Goal: Task Accomplishment & Management: Use online tool/utility

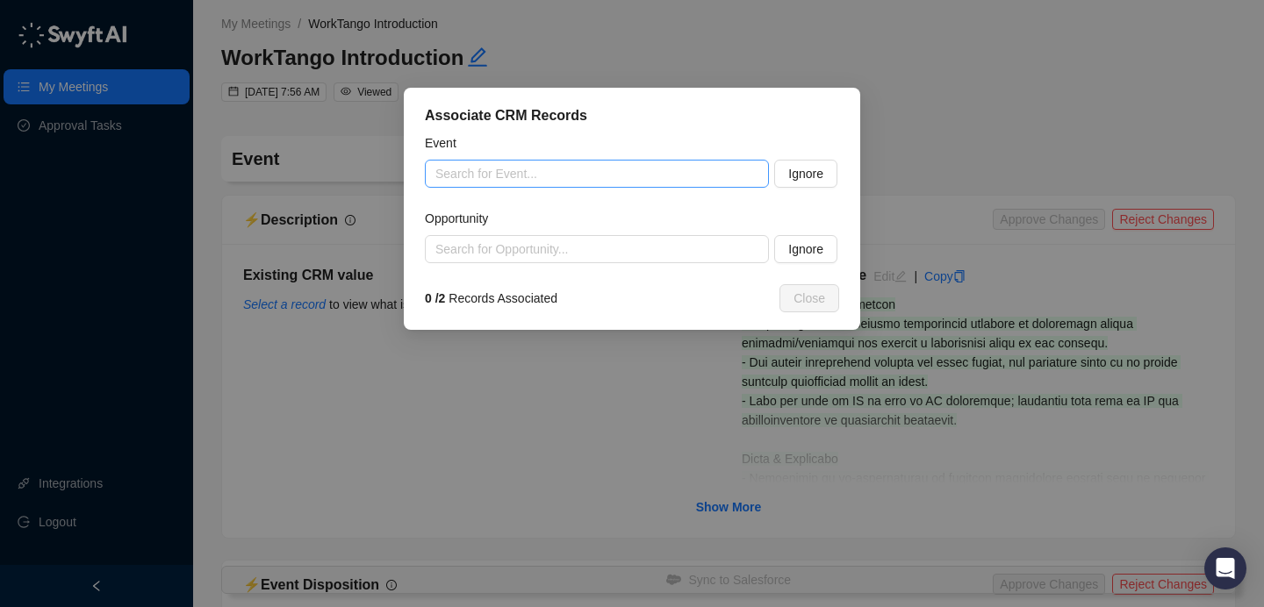
click at [597, 185] on input "search" at bounding box center [591, 174] width 312 height 26
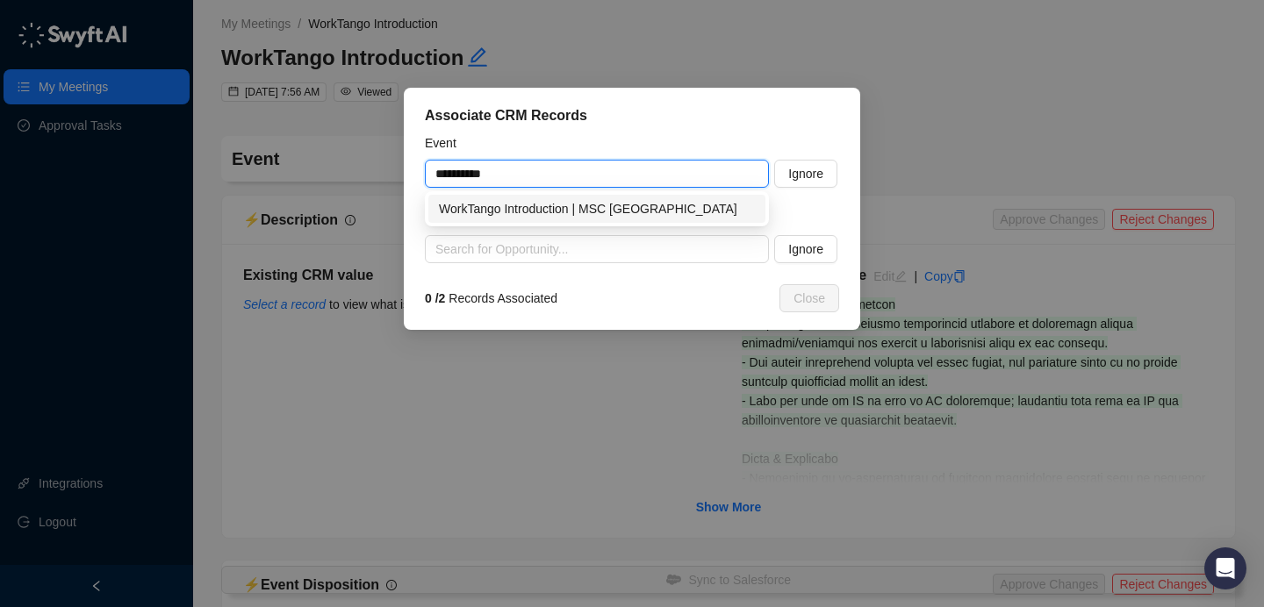
click at [603, 201] on div "WorkTango Introduction | MSC [GEOGRAPHIC_DATA]" at bounding box center [597, 208] width 316 height 19
type input "**********"
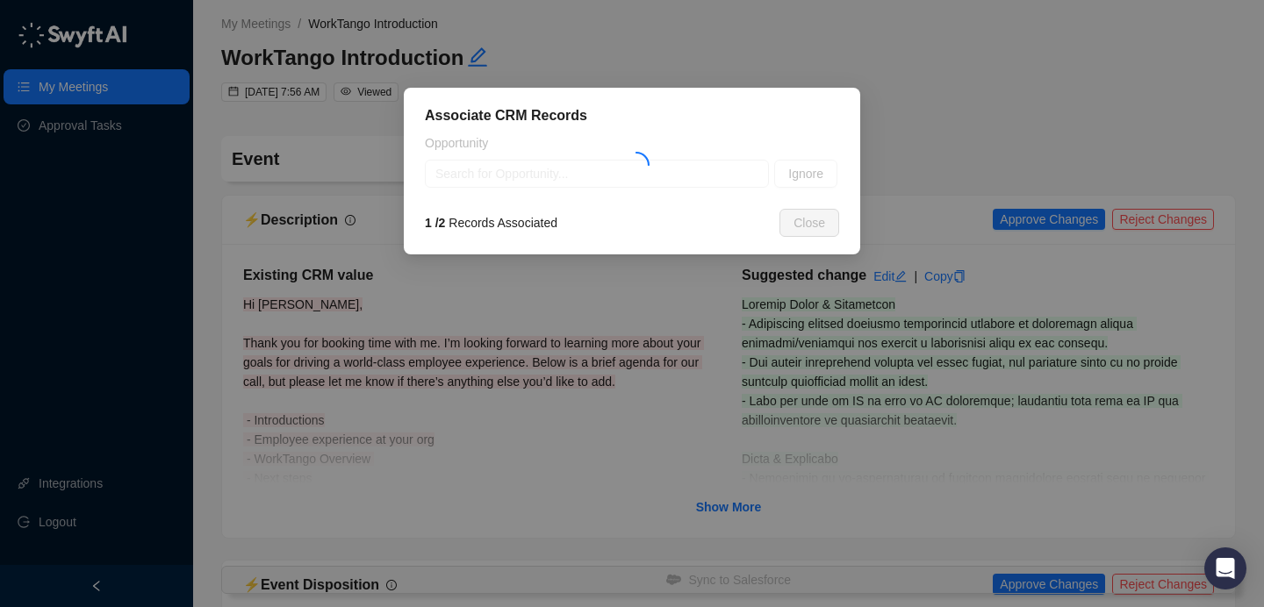
click at [557, 252] on div "Associate CRM Records Opportunity Search for Opportunity... Ignore 1 / 2 Record…" at bounding box center [632, 171] width 456 height 167
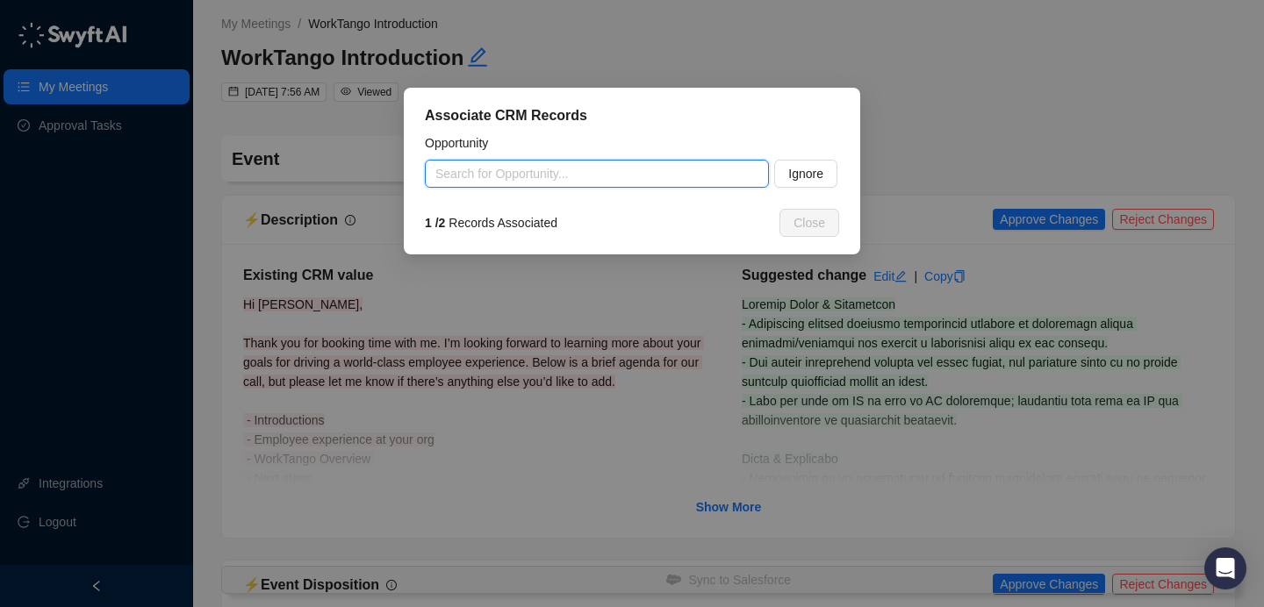
click at [559, 175] on input "search" at bounding box center [591, 174] width 312 height 26
click at [598, 209] on div "MSC Canada-400EEs~R&R~2026" at bounding box center [597, 208] width 316 height 19
type input "**********"
type textarea "**********"
type input "**********"
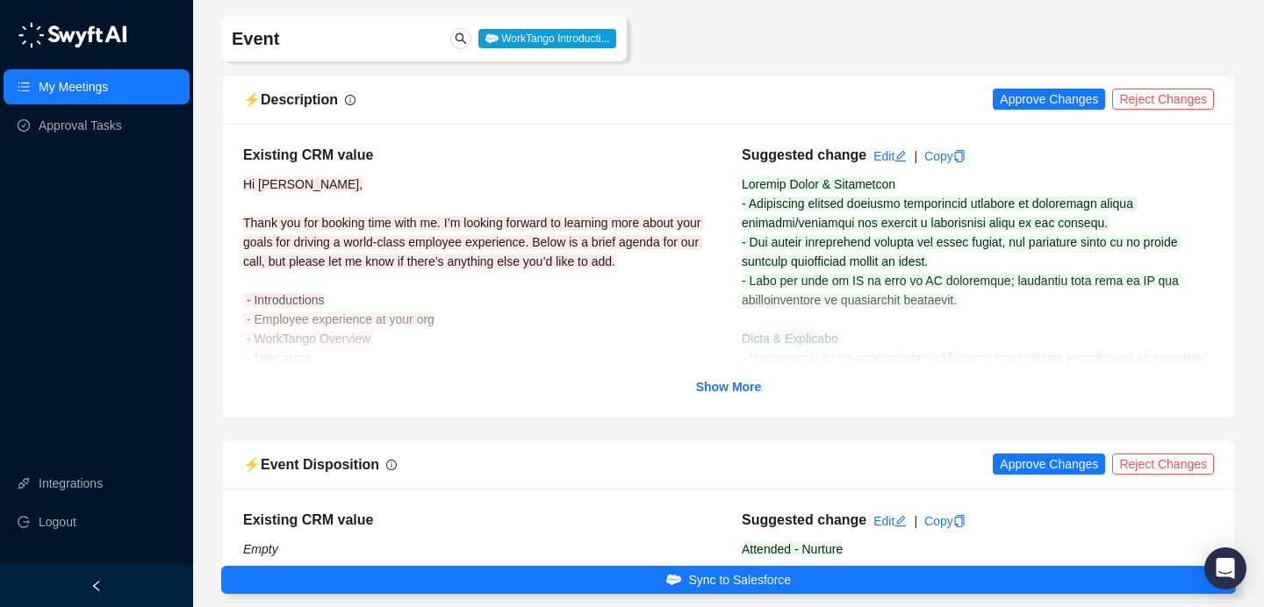
scroll to position [129, 0]
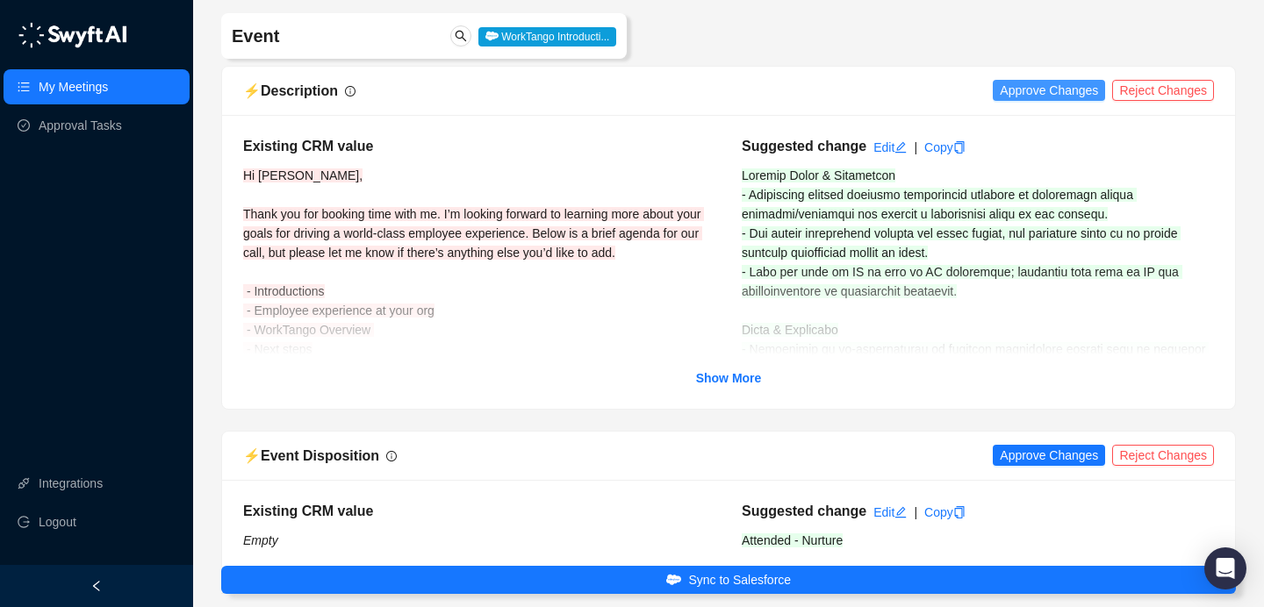
click at [1050, 88] on span "Approve Changes" at bounding box center [1049, 90] width 98 height 19
drag, startPoint x: 739, startPoint y: 376, endPoint x: 751, endPoint y: 306, distance: 70.4
click at [739, 376] on strong "Show More" at bounding box center [729, 378] width 66 height 14
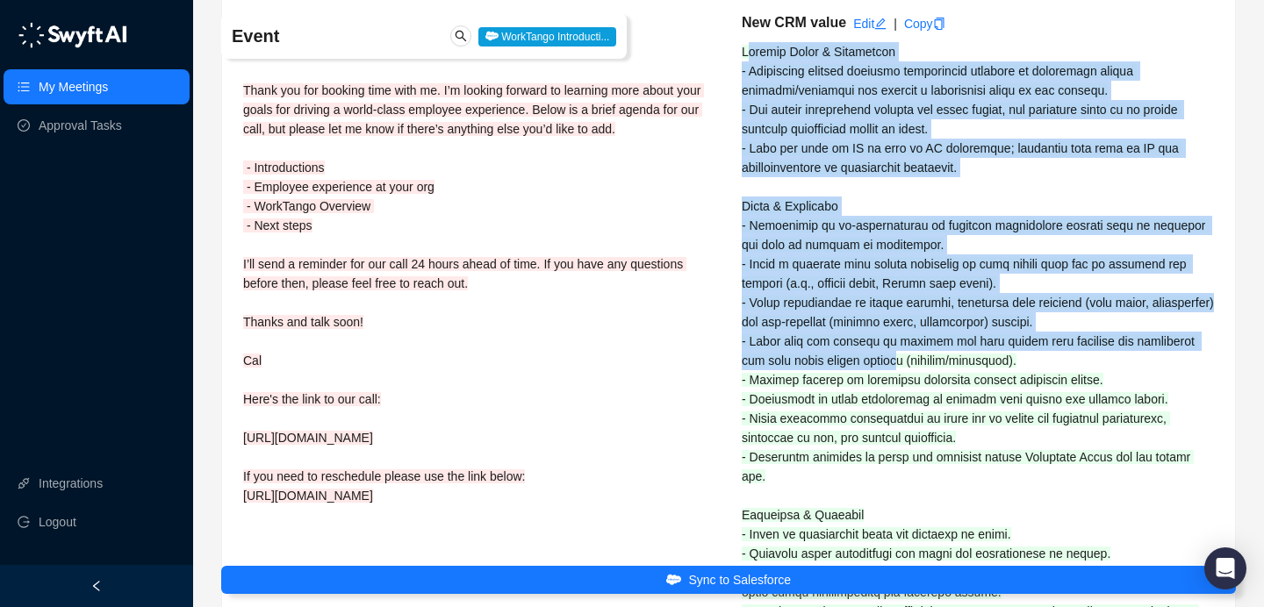
drag, startPoint x: 746, startPoint y: 174, endPoint x: 907, endPoint y: 353, distance: 241.1
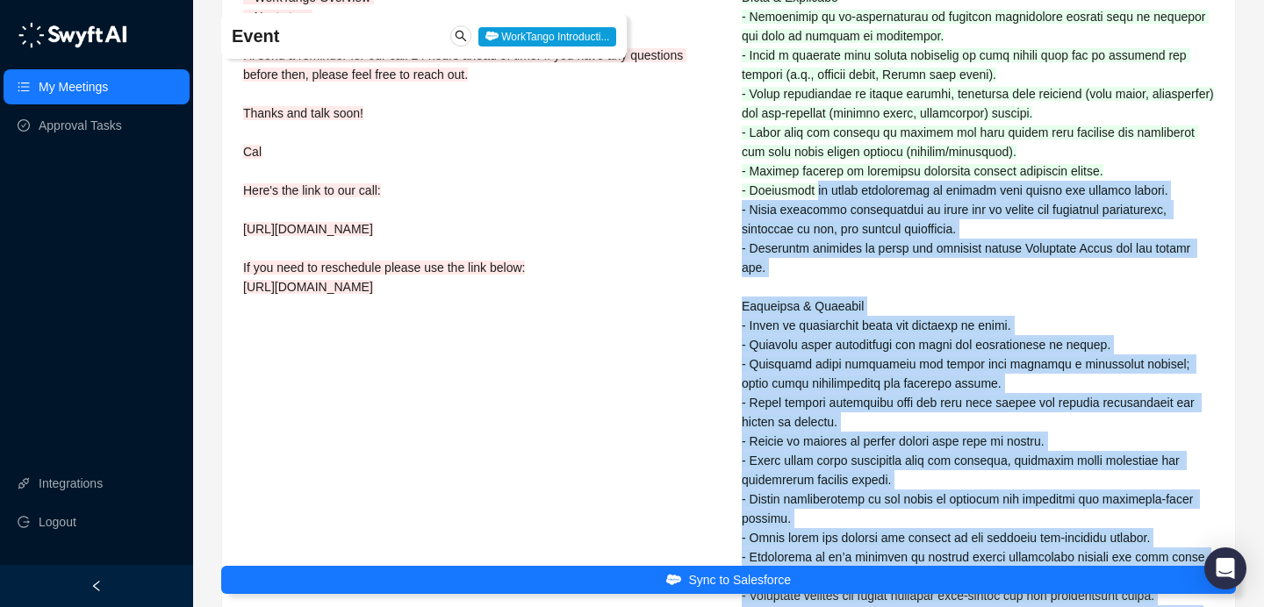
scroll to position [97, 0]
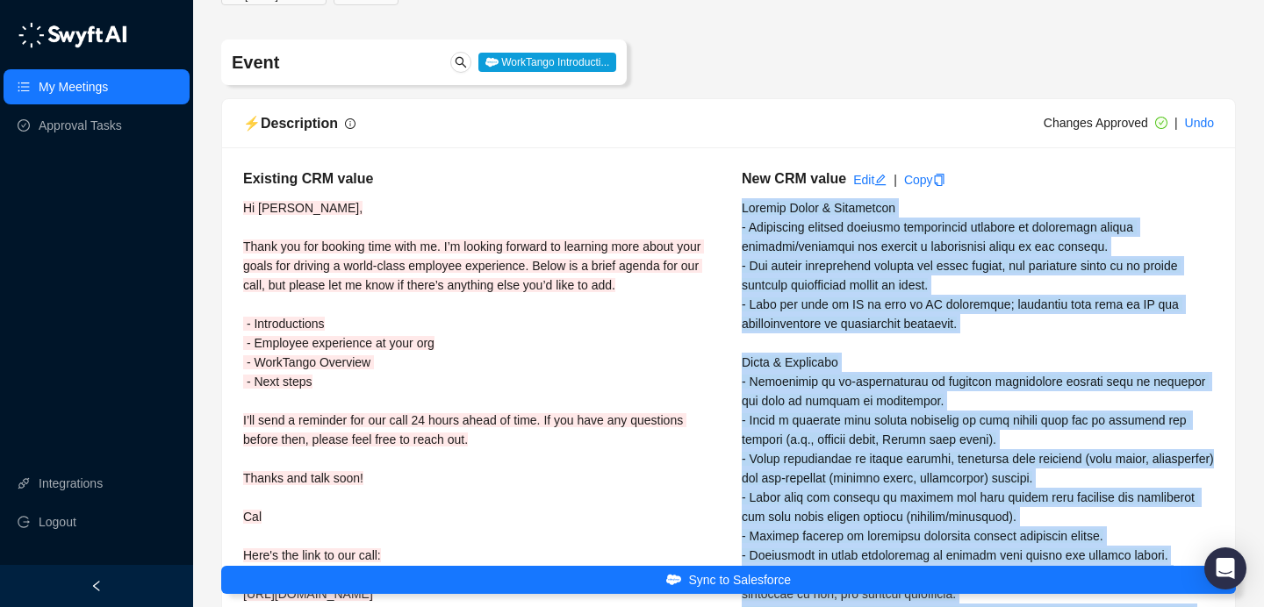
drag, startPoint x: 1186, startPoint y: 193, endPoint x: 743, endPoint y: 208, distance: 443.4
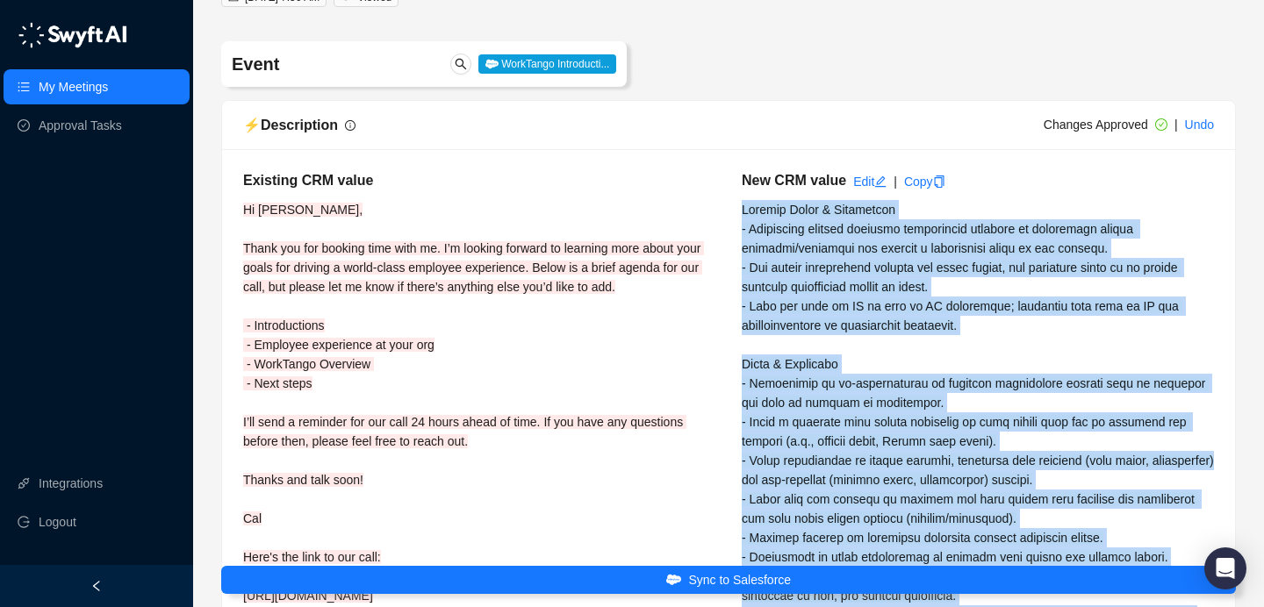
copy span "Current State & Background - Previously managed employee recognition manually b…"
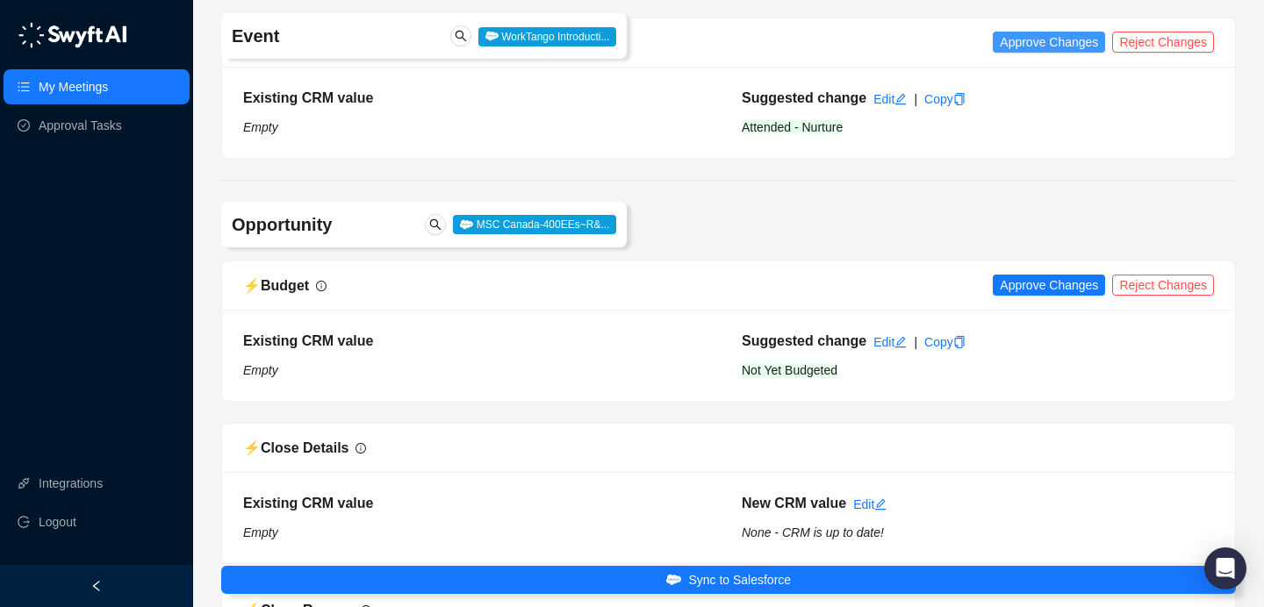
click at [1068, 52] on span "Approve Changes" at bounding box center [1049, 41] width 98 height 19
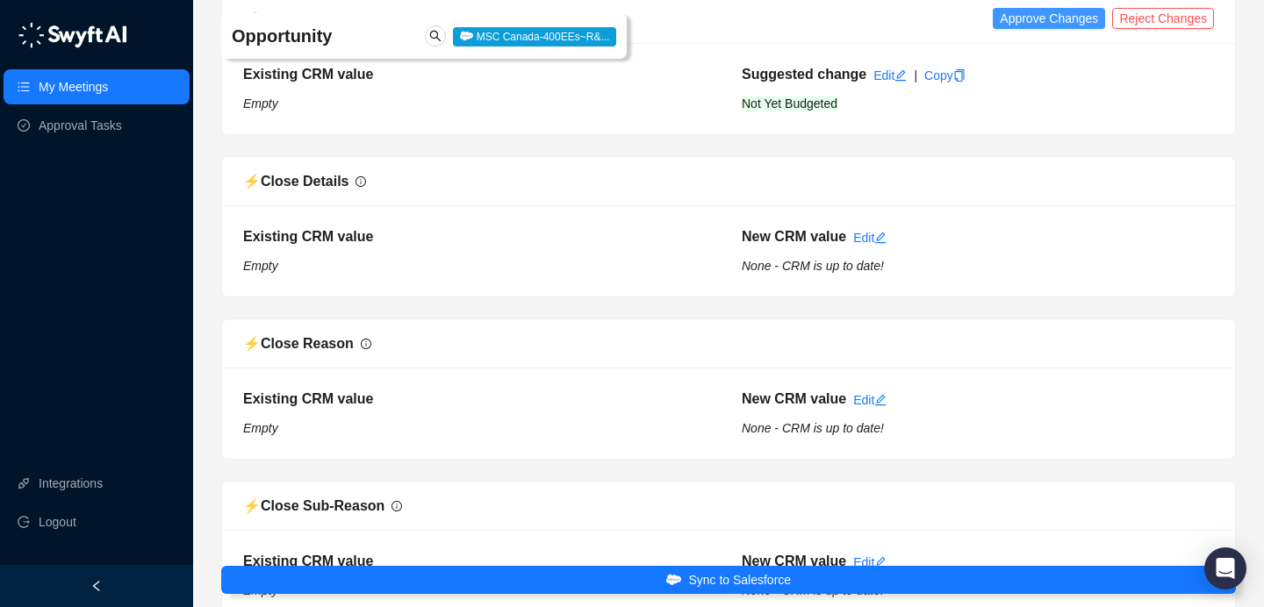
click at [1053, 28] on span "Approve Changes" at bounding box center [1049, 18] width 98 height 19
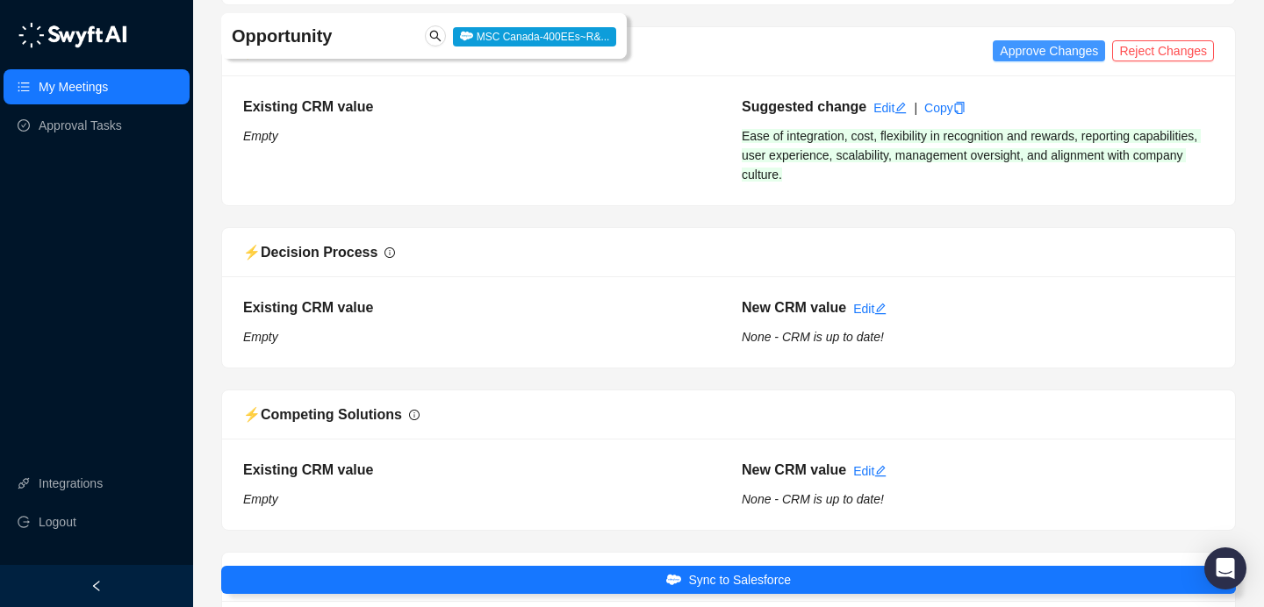
click at [1055, 61] on span "Approve Changes" at bounding box center [1049, 50] width 98 height 19
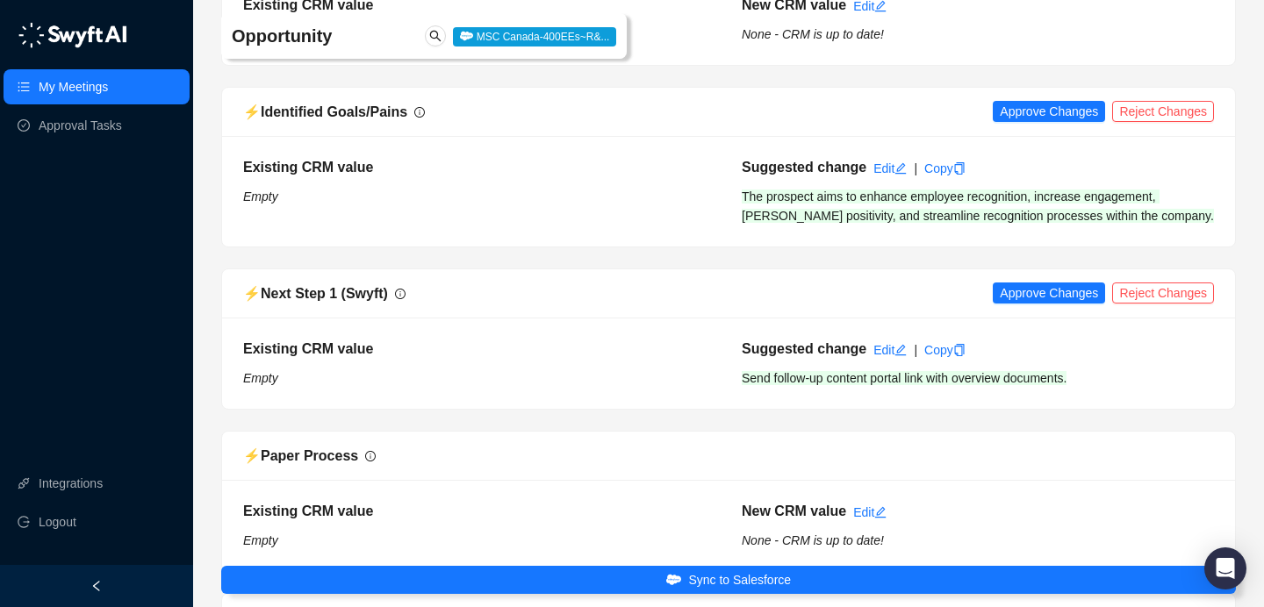
scroll to position [3177, 0]
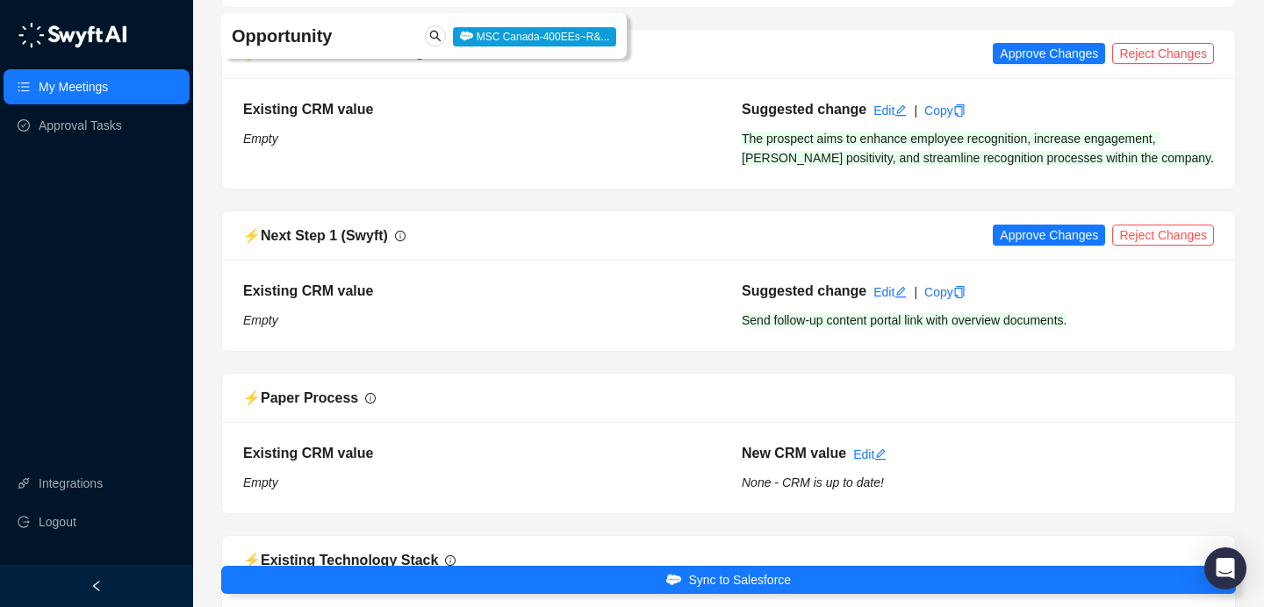
click at [1051, 79] on div "⚡️ Identified Goals/Pains Approve Changes Reject Changes" at bounding box center [728, 54] width 1013 height 49
click at [1050, 63] on span "Approve Changes" at bounding box center [1049, 53] width 98 height 19
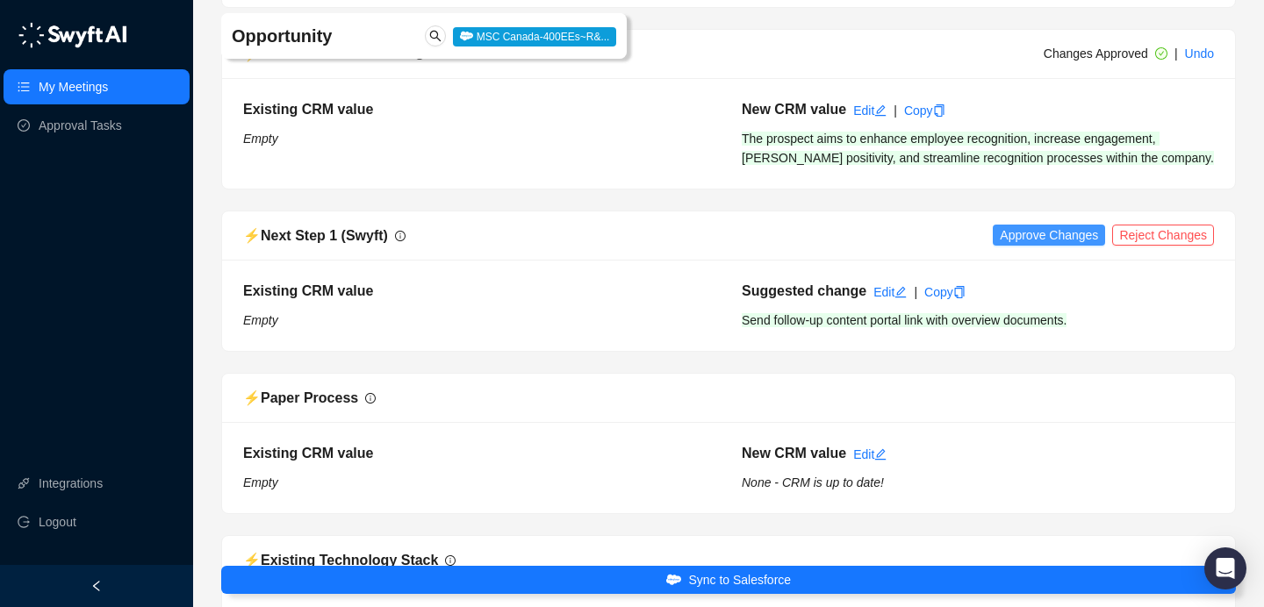
drag, startPoint x: 1054, startPoint y: 294, endPoint x: 1051, endPoint y: 309, distance: 15.1
click at [1053, 261] on div "⚡️ Next Step 1 (Swyft) Approve Changes Reject Changes" at bounding box center [728, 235] width 1013 height 49
click at [1051, 245] on span "Approve Changes" at bounding box center [1049, 235] width 98 height 19
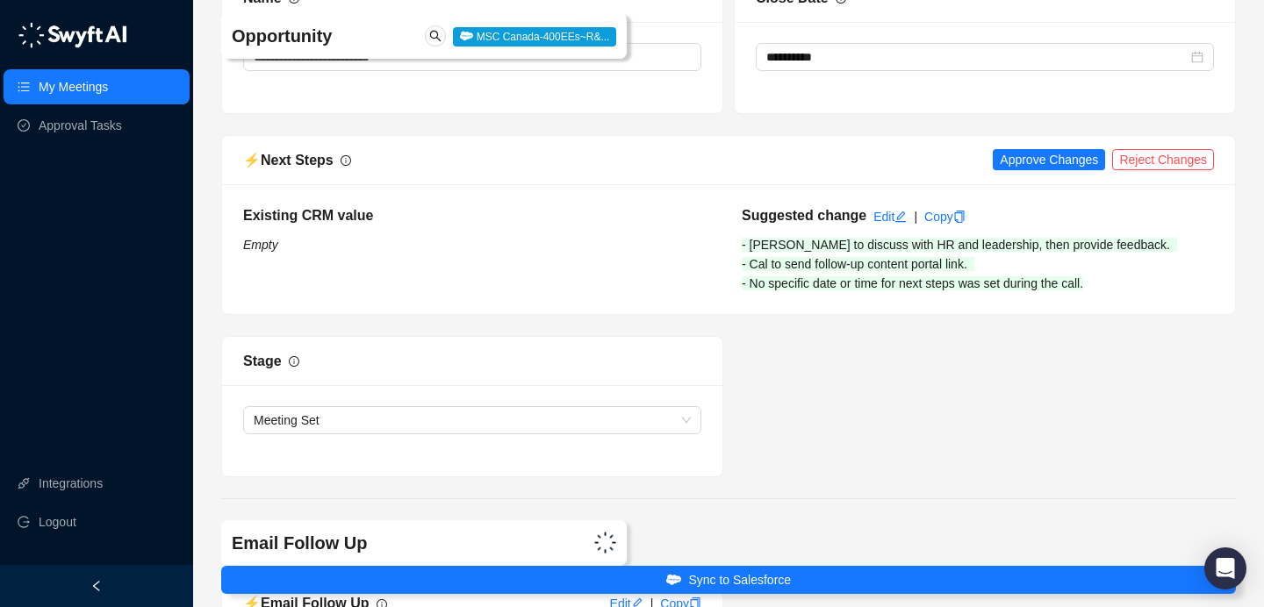
click at [1046, 185] on div "⚡️ Next Steps Approve Changes Reject Changes" at bounding box center [728, 160] width 1013 height 49
click at [1042, 169] on span "Approve Changes" at bounding box center [1049, 159] width 98 height 19
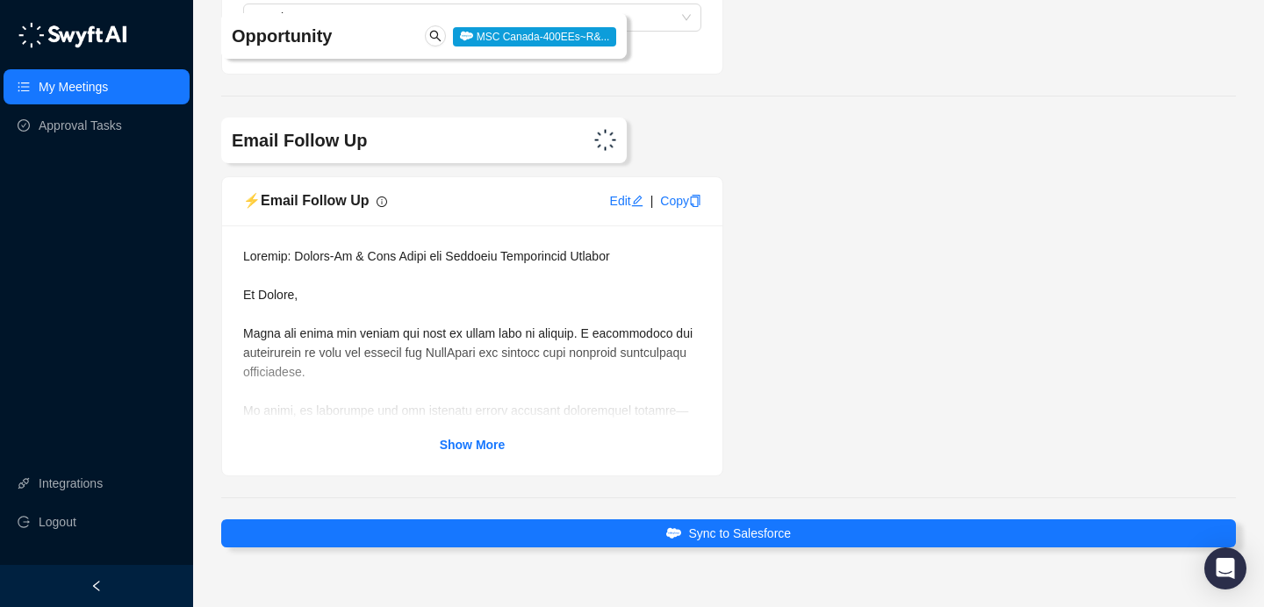
scroll to position [5070, 0]
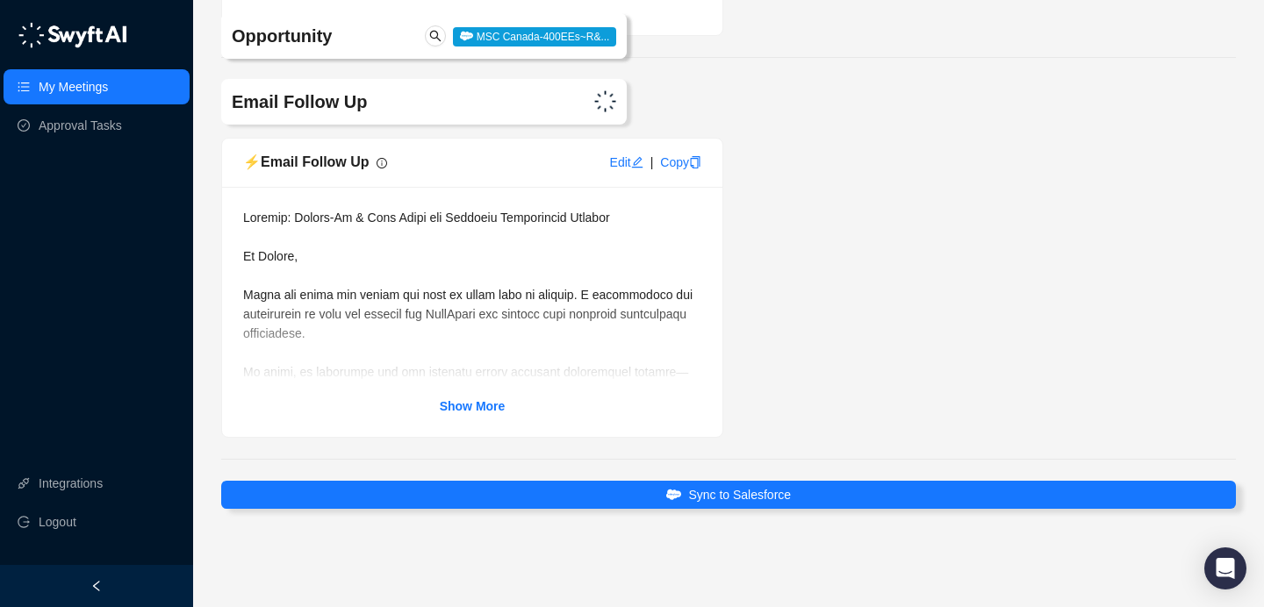
click at [507, 407] on div "Show More" at bounding box center [472, 406] width 458 height 19
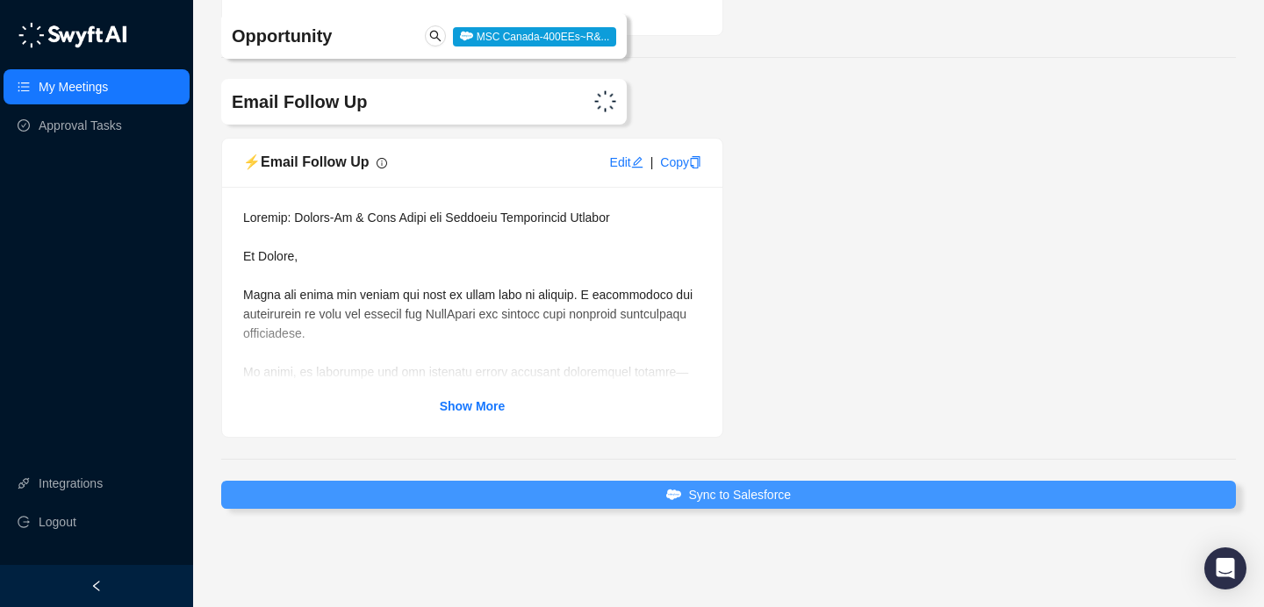
click at [746, 507] on button "Sync to Salesforce" at bounding box center [728, 495] width 1014 height 28
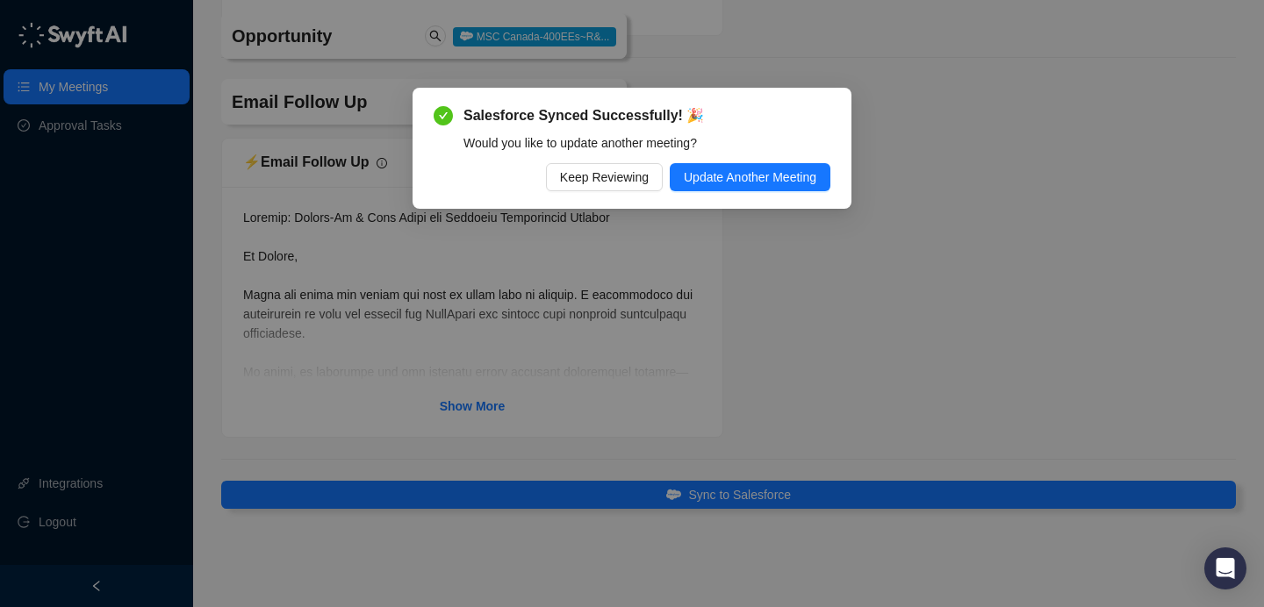
drag, startPoint x: 616, startPoint y: 174, endPoint x: 727, endPoint y: 118, distance: 123.6
click at [616, 174] on span "Keep Reviewing" at bounding box center [604, 177] width 89 height 19
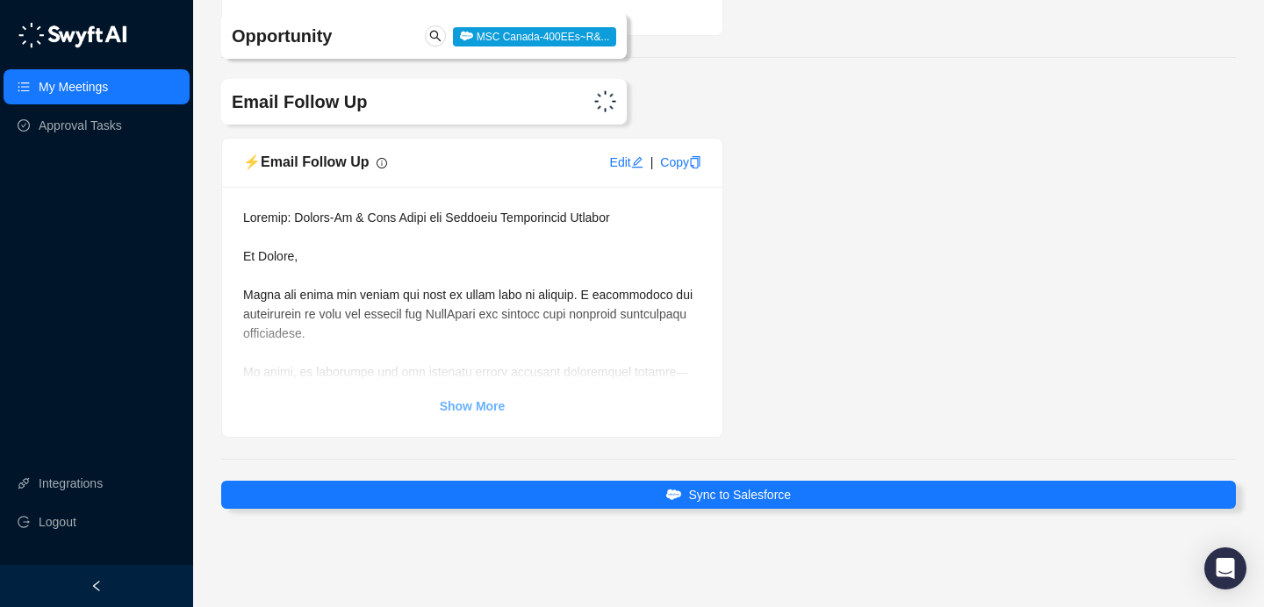
click at [462, 404] on strong "Show More" at bounding box center [473, 406] width 66 height 14
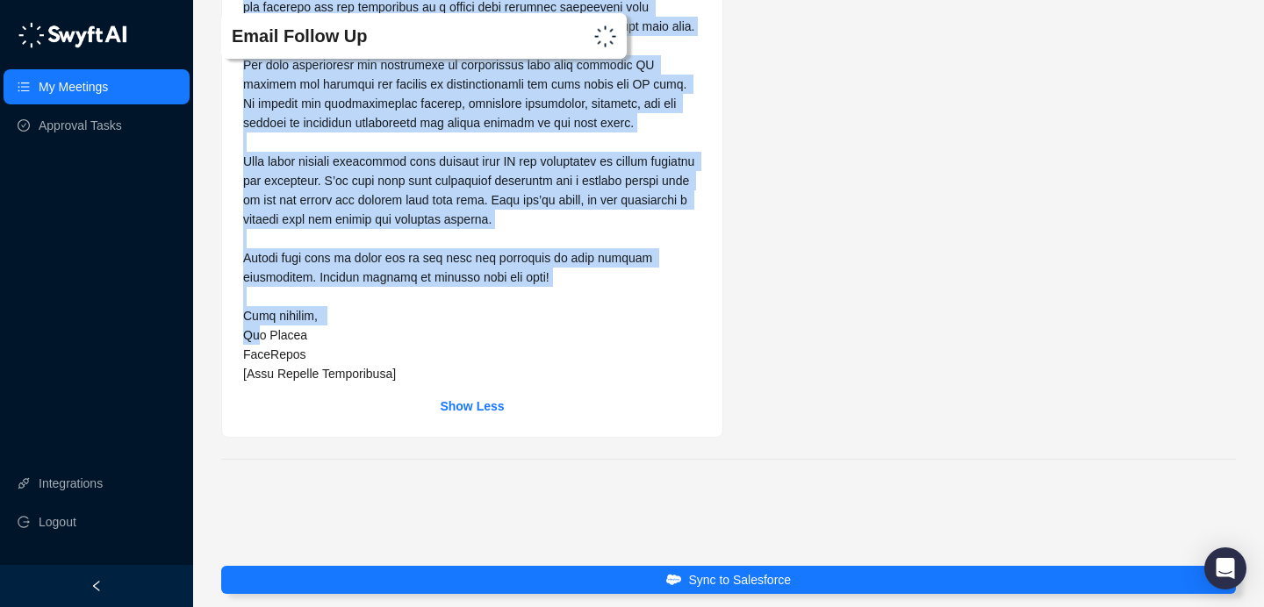
scroll to position [5448, 0]
drag, startPoint x: 245, startPoint y: 255, endPoint x: 262, endPoint y: 435, distance: 180.8
click at [262, 381] on span at bounding box center [470, 74] width 455 height 613
copy span "Lo Ipsumd, Sitam con adipi eli seddoe tem inci ut labor etdo ma aliquae. A mini…"
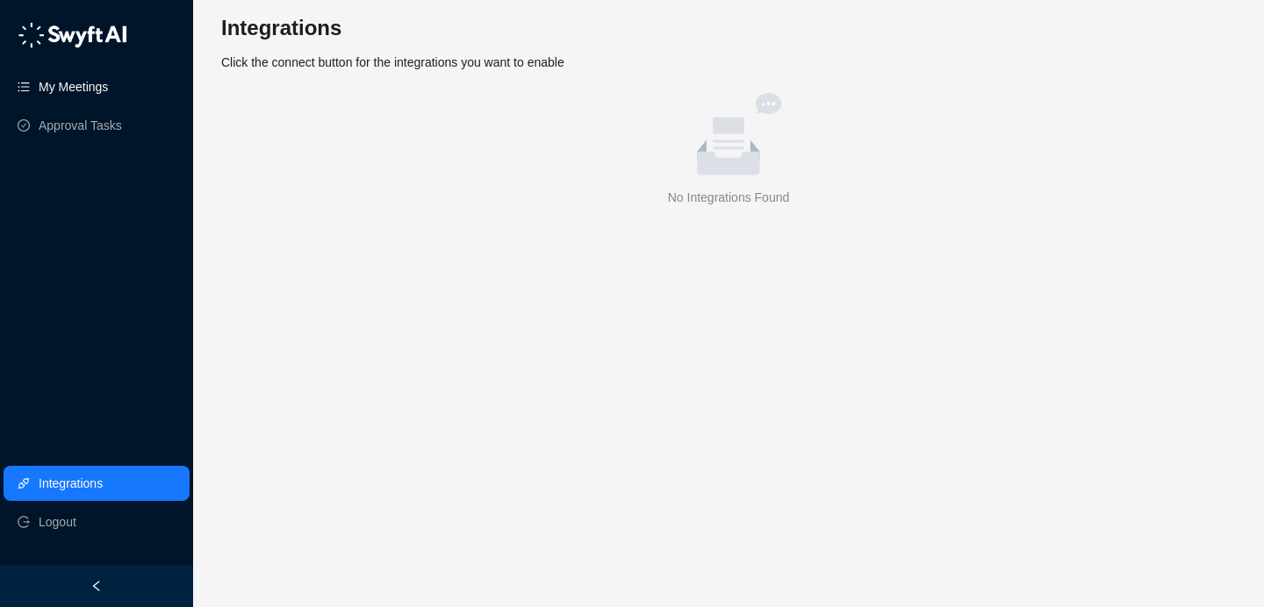
click at [73, 82] on link "My Meetings" at bounding box center [73, 86] width 69 height 35
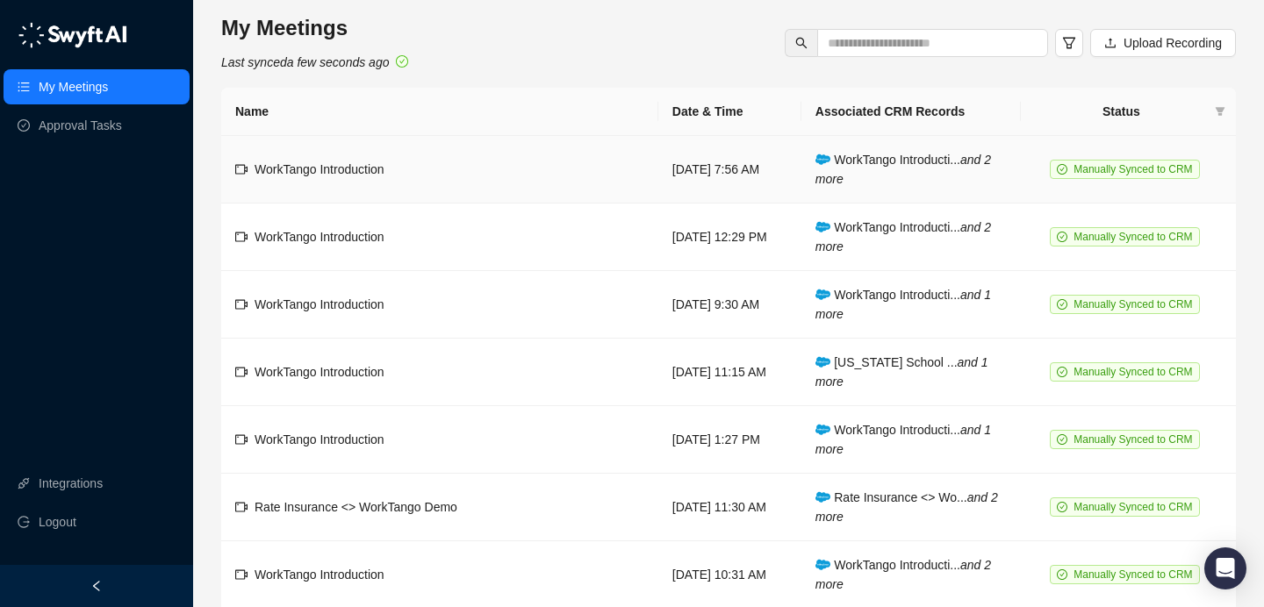
click at [533, 184] on td "WorkTango Introduction" at bounding box center [439, 170] width 437 height 68
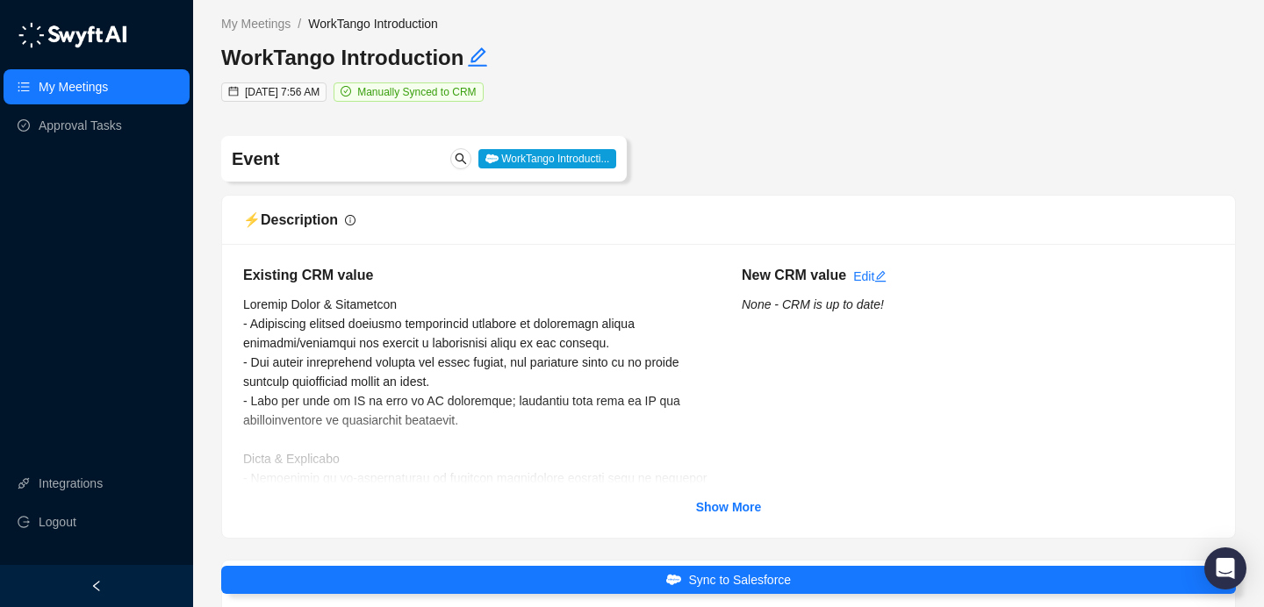
click at [744, 509] on strong "Show More" at bounding box center [729, 507] width 66 height 14
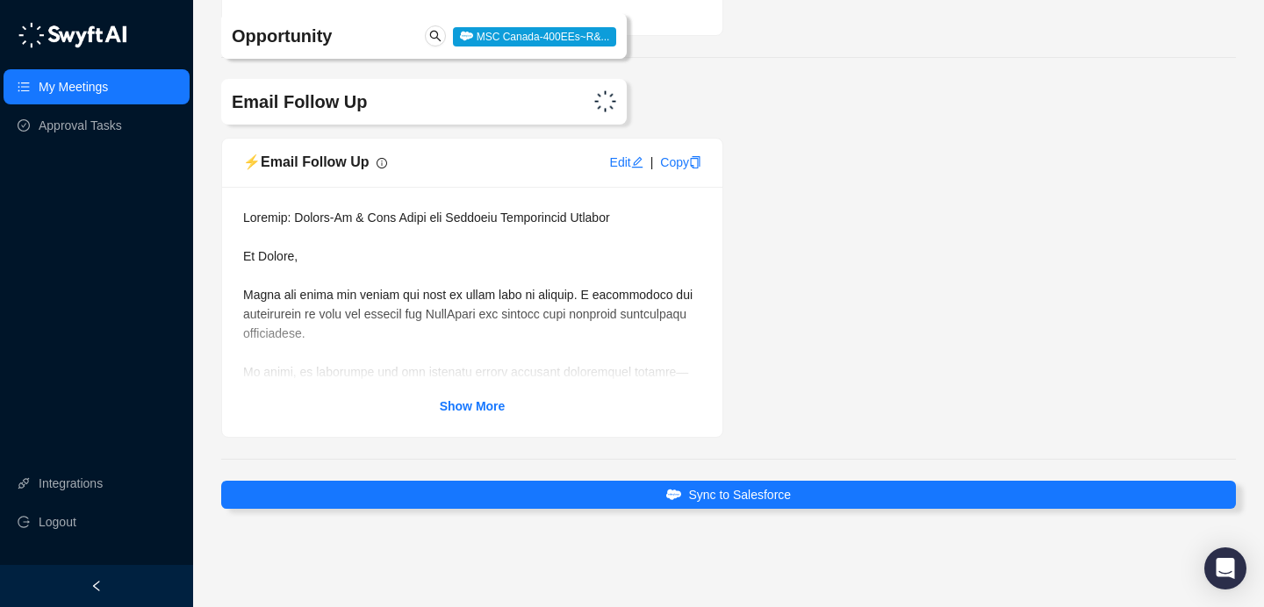
scroll to position [5089, 0]
click at [487, 395] on div "Show More" at bounding box center [472, 312] width 458 height 208
click at [470, 402] on strong "Show More" at bounding box center [473, 406] width 66 height 14
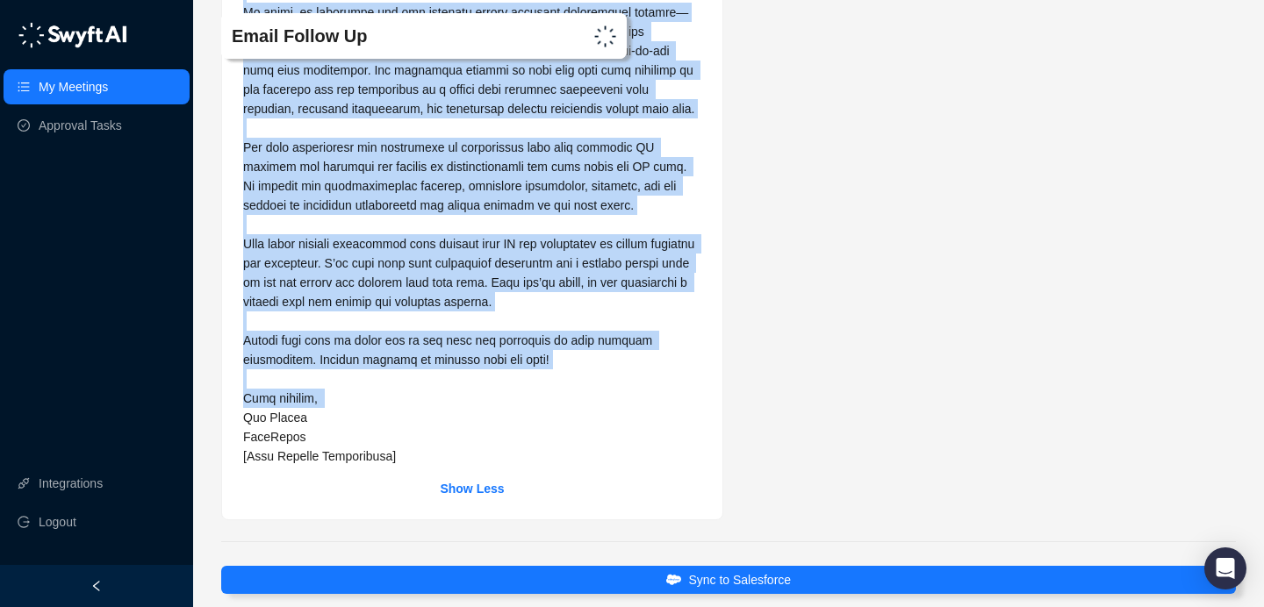
scroll to position [5407, 0]
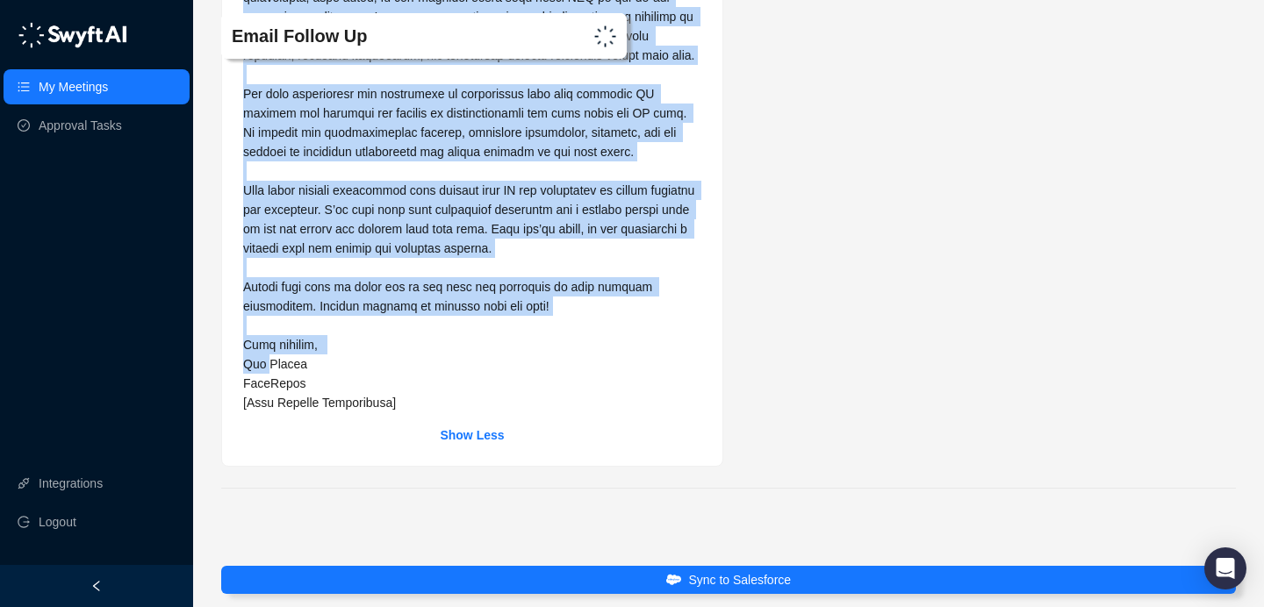
drag, startPoint x: 245, startPoint y: 256, endPoint x: 265, endPoint y: 474, distance: 218.6
click at [265, 410] on span at bounding box center [470, 103] width 455 height 613
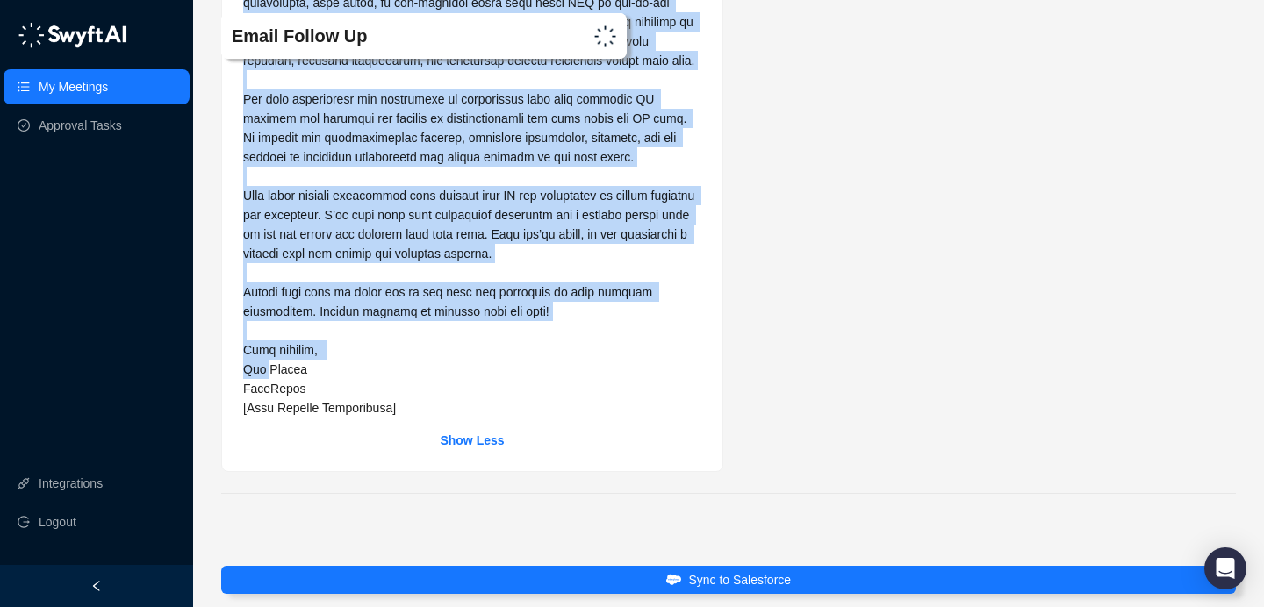
copy span "Lo Ipsumd, Sitam con adipi eli seddoe tem inci ut labor etdo ma aliquae. A mini…"
